Goal: Obtain resource: Obtain resource

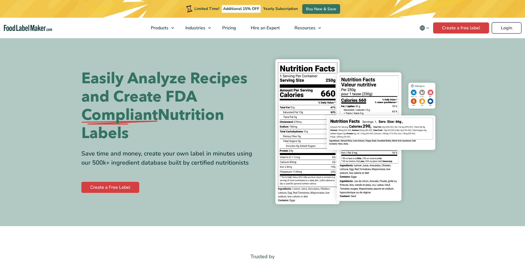
drag, startPoint x: 0, startPoint y: 0, endPoint x: 507, endPoint y: 26, distance: 507.3
click at [507, 26] on link "Login" at bounding box center [506, 27] width 30 height 11
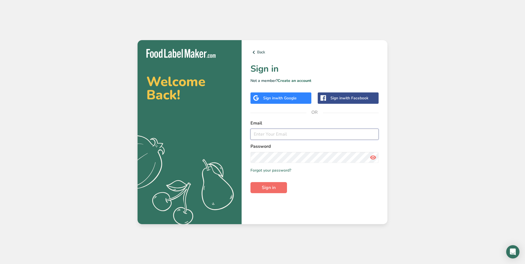
type input "[EMAIL_ADDRESS][DOMAIN_NAME]"
click at [266, 186] on span "Sign in" at bounding box center [269, 187] width 14 height 7
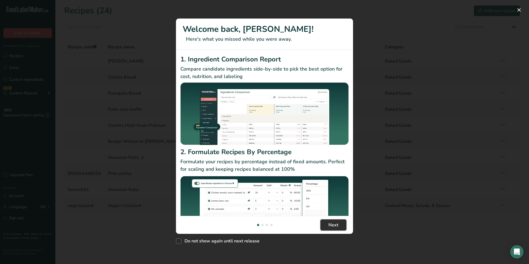
click at [333, 226] on span "Next" at bounding box center [333, 225] width 10 height 7
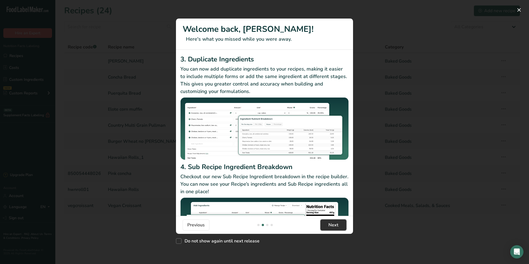
click at [334, 228] on span "Next" at bounding box center [333, 225] width 10 height 7
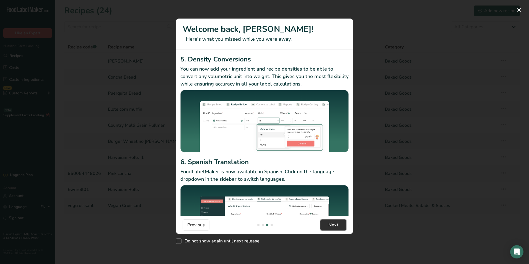
click at [334, 228] on span "Next" at bounding box center [333, 225] width 10 height 7
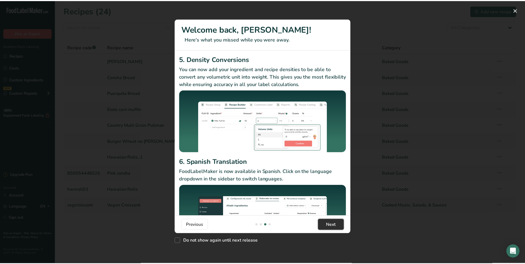
scroll to position [0, 531]
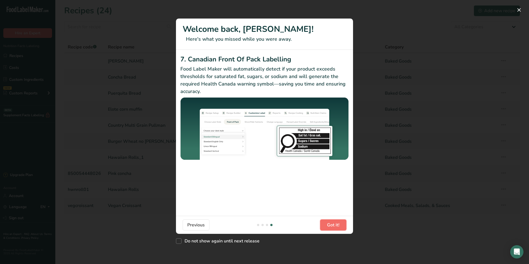
click at [334, 228] on span "Got it!" at bounding box center [333, 225] width 12 height 7
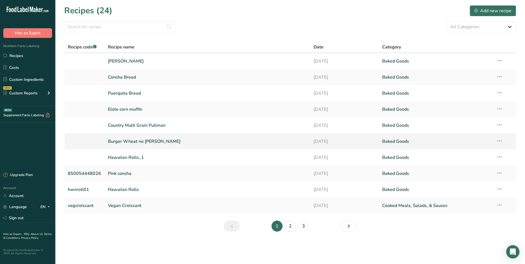
click at [132, 140] on link "Burger Wheat no [PERSON_NAME]" at bounding box center [207, 142] width 199 height 12
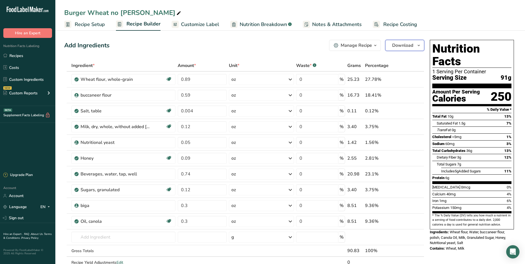
click at [408, 46] on span "Download" at bounding box center [402, 45] width 21 height 7
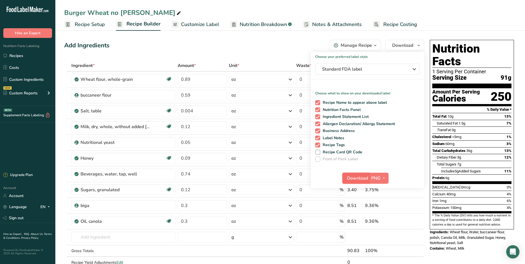
click at [355, 179] on span "Download" at bounding box center [357, 178] width 21 height 7
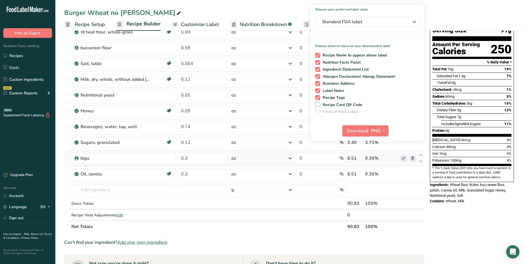
scroll to position [28, 0]
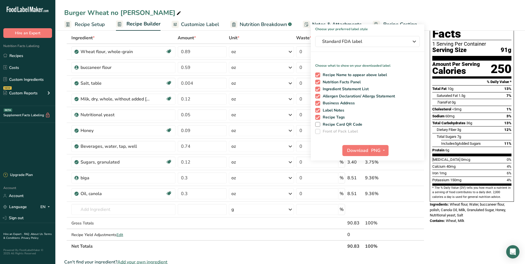
click at [251, 24] on span "Nutrition Breakdown" at bounding box center [262, 24] width 47 height 7
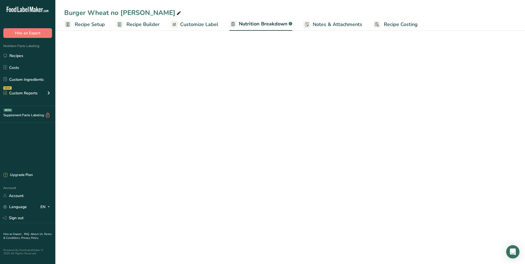
select select "Calories"
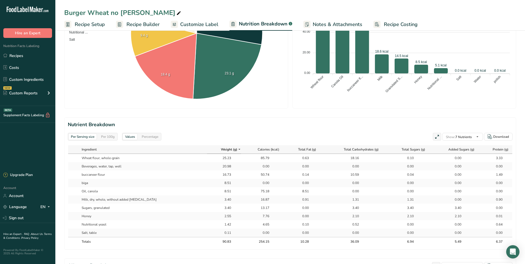
scroll to position [166, 0]
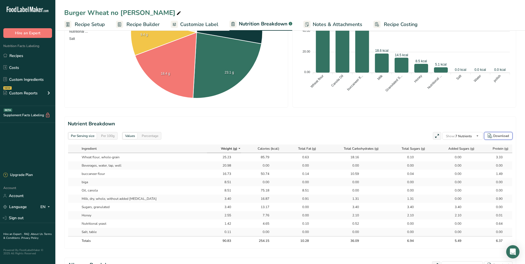
click at [499, 134] on div "Download" at bounding box center [501, 135] width 16 height 5
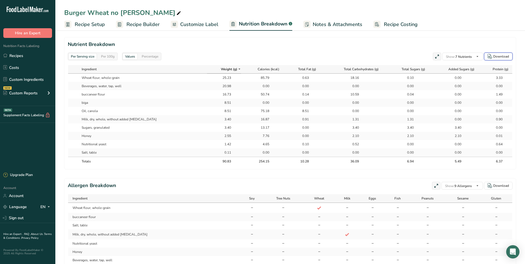
scroll to position [296, 0]
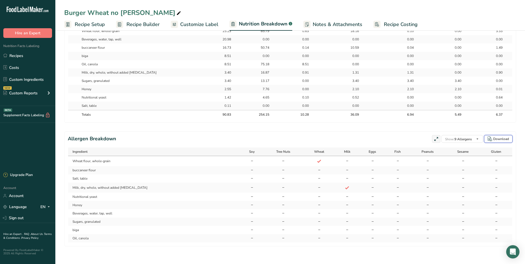
click at [502, 141] on button "Download" at bounding box center [498, 139] width 28 height 8
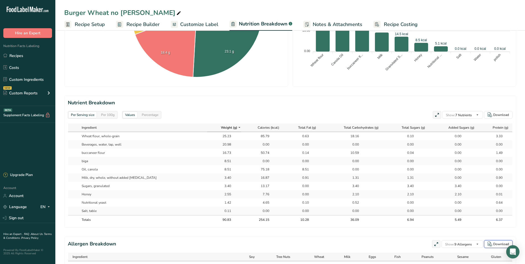
scroll to position [103, 0]
